Goal: Find specific page/section: Find specific page/section

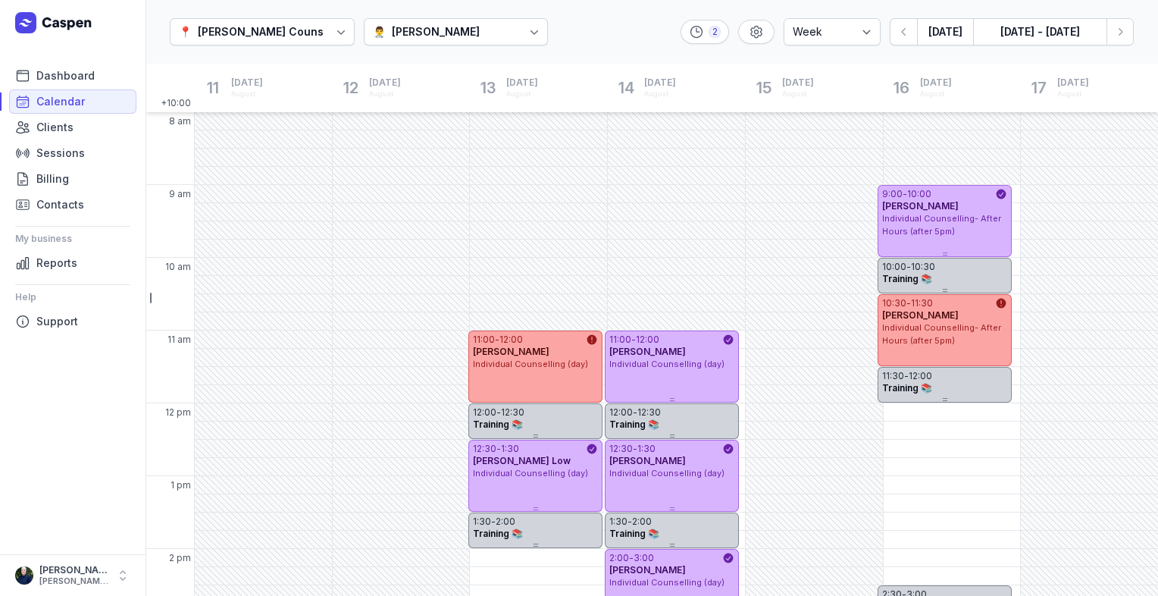
select select "week"
click at [1118, 42] on button "Next week" at bounding box center [1119, 31] width 27 height 27
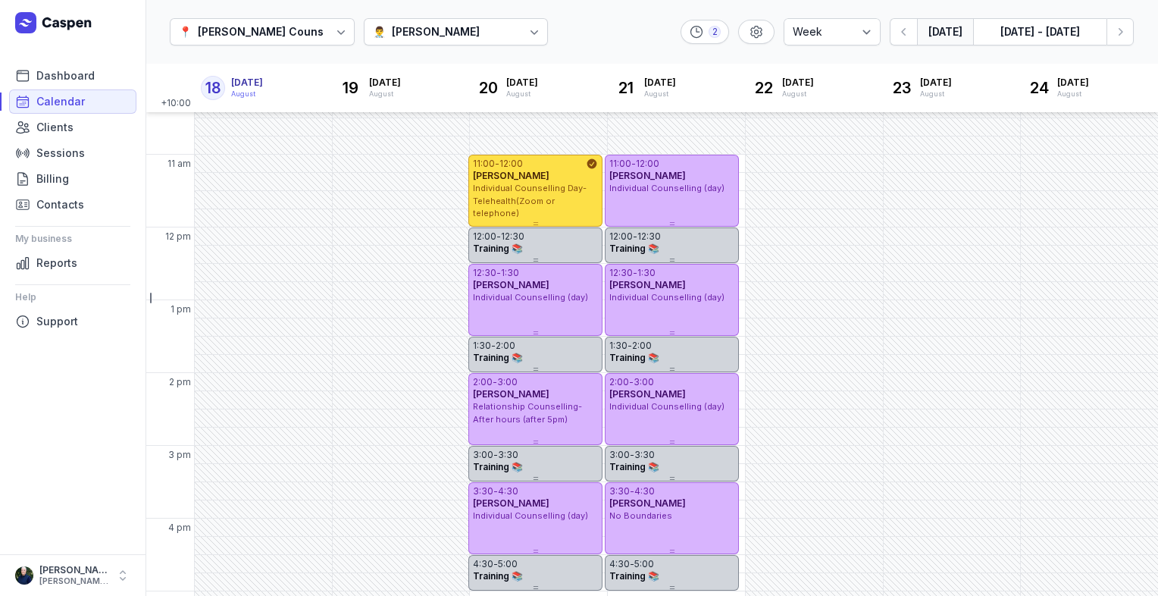
scroll to position [159, 0]
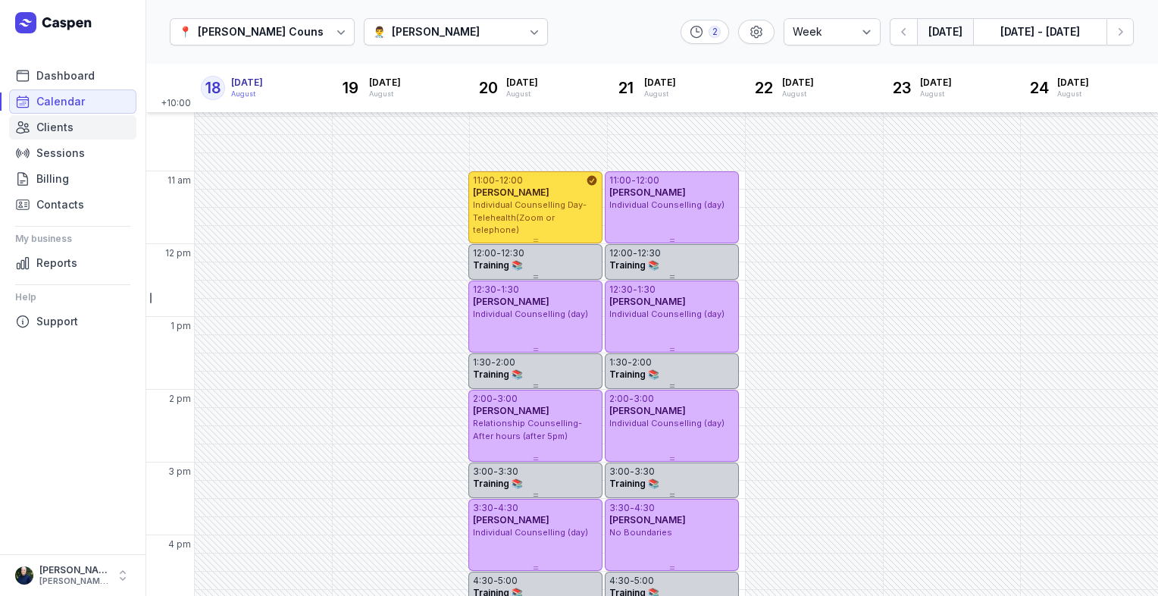
click at [58, 129] on span "Clients" at bounding box center [54, 127] width 37 height 18
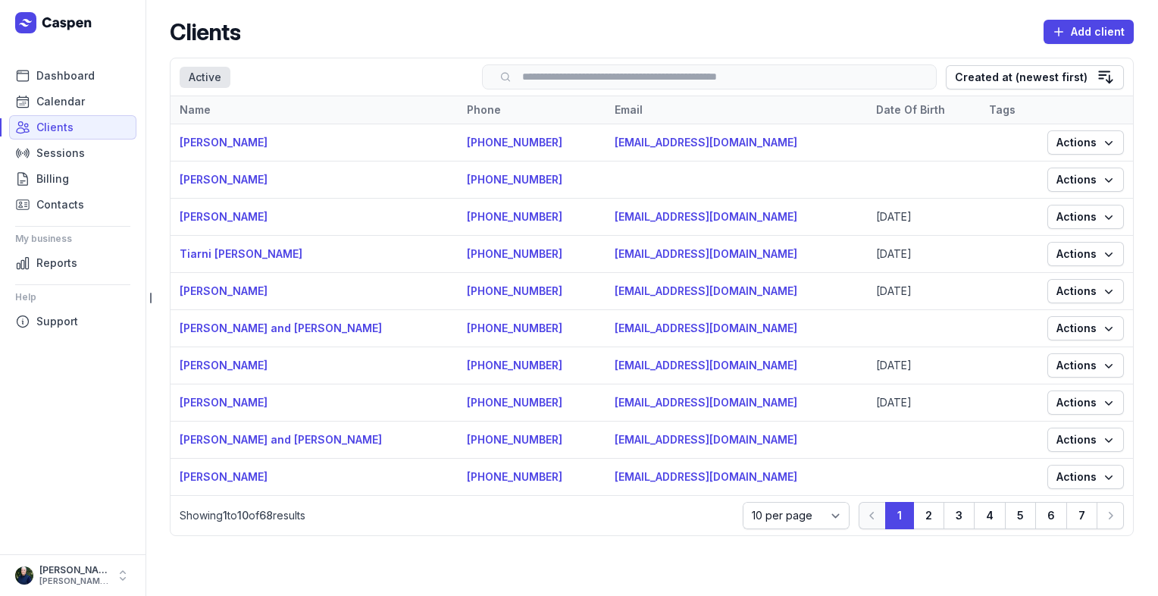
click at [585, 71] on input "search" at bounding box center [709, 76] width 423 height 11
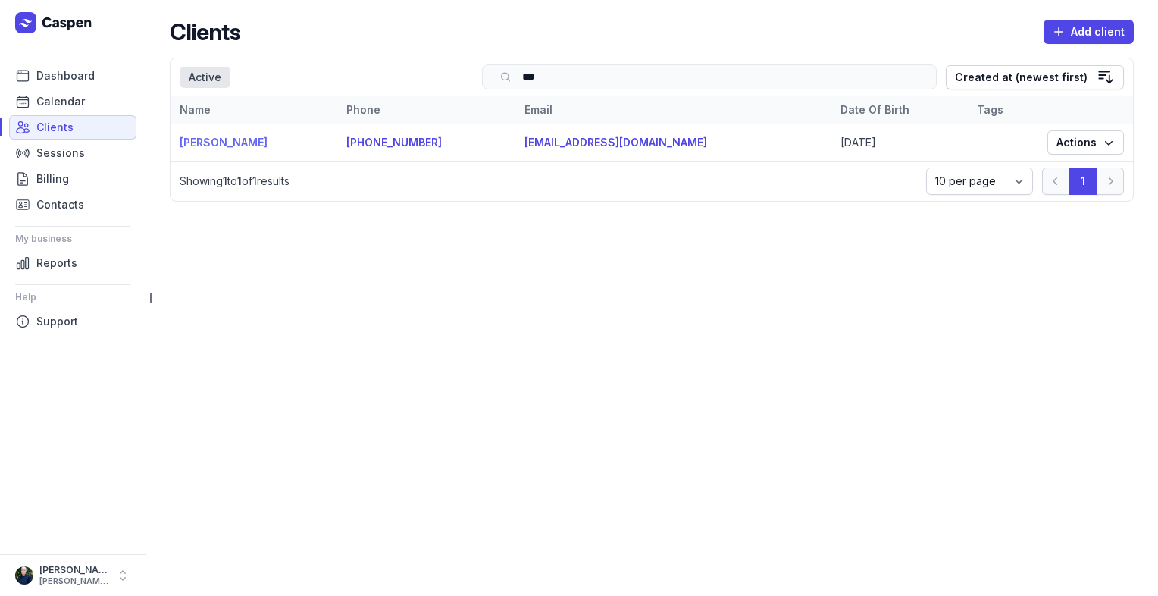
type input "***"
click at [208, 143] on link "[PERSON_NAME]" at bounding box center [224, 142] width 88 height 13
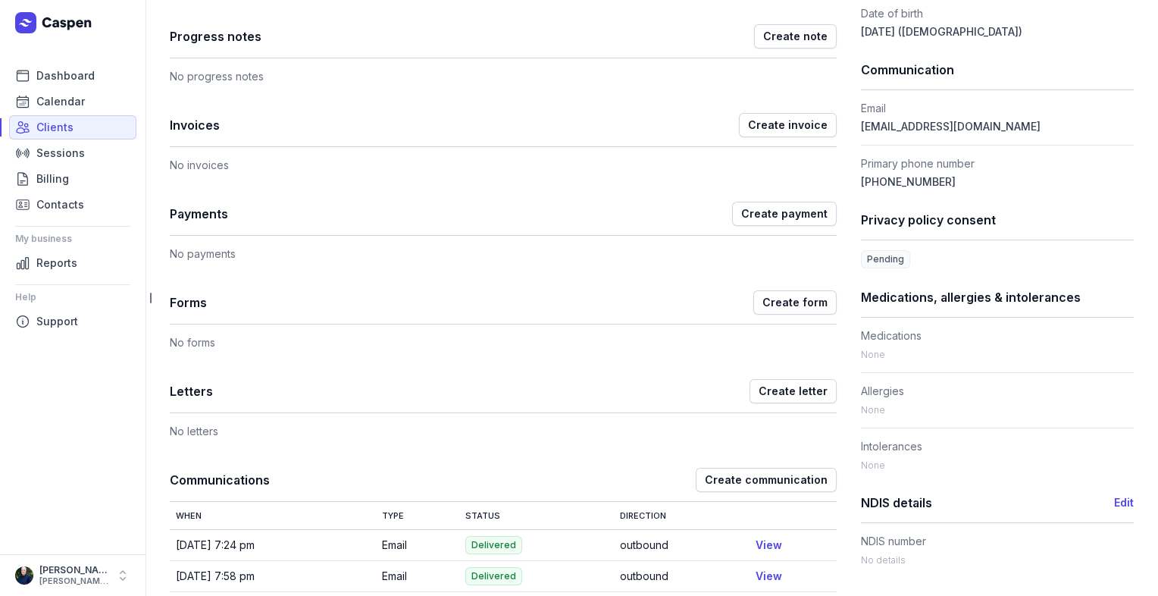
scroll to position [524, 0]
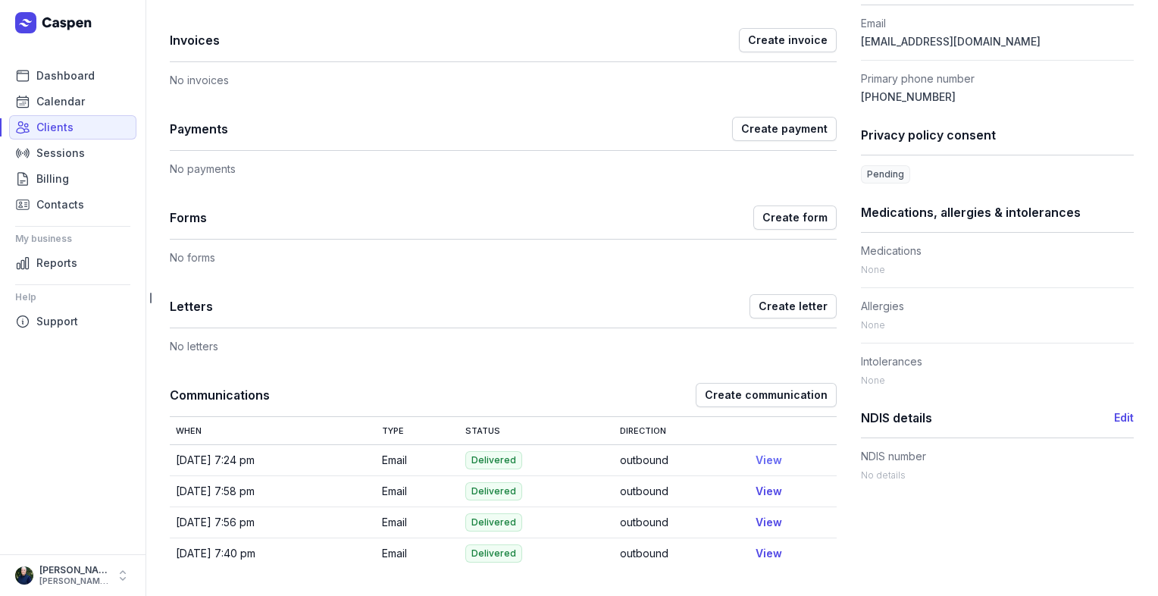
click at [767, 459] on link "View" at bounding box center [768, 459] width 27 height 13
